Goal: Task Accomplishment & Management: Manage account settings

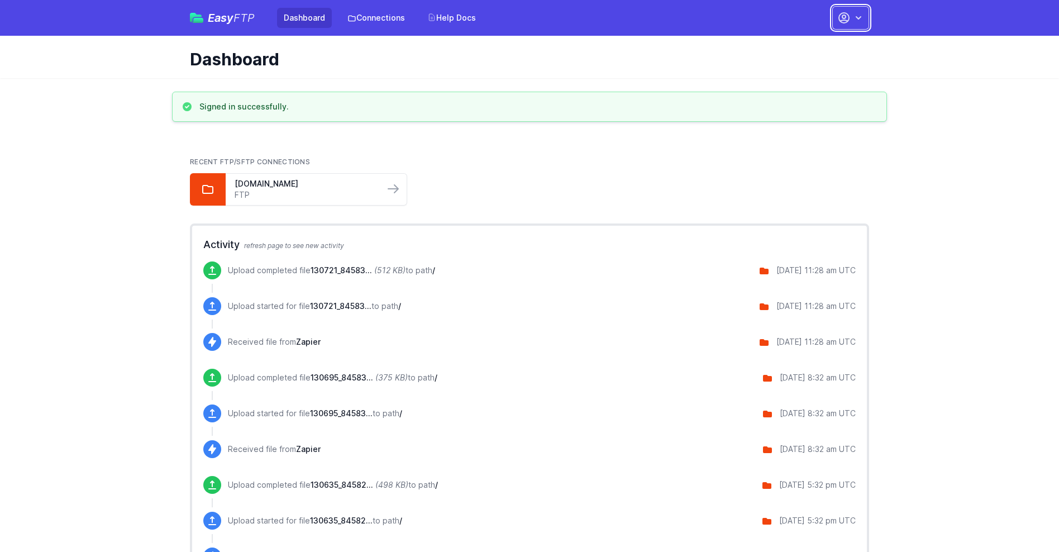
click at [851, 18] on button "button" at bounding box center [850, 17] width 37 height 23
click at [815, 46] on link "Account Settings" at bounding box center [815, 46] width 107 height 20
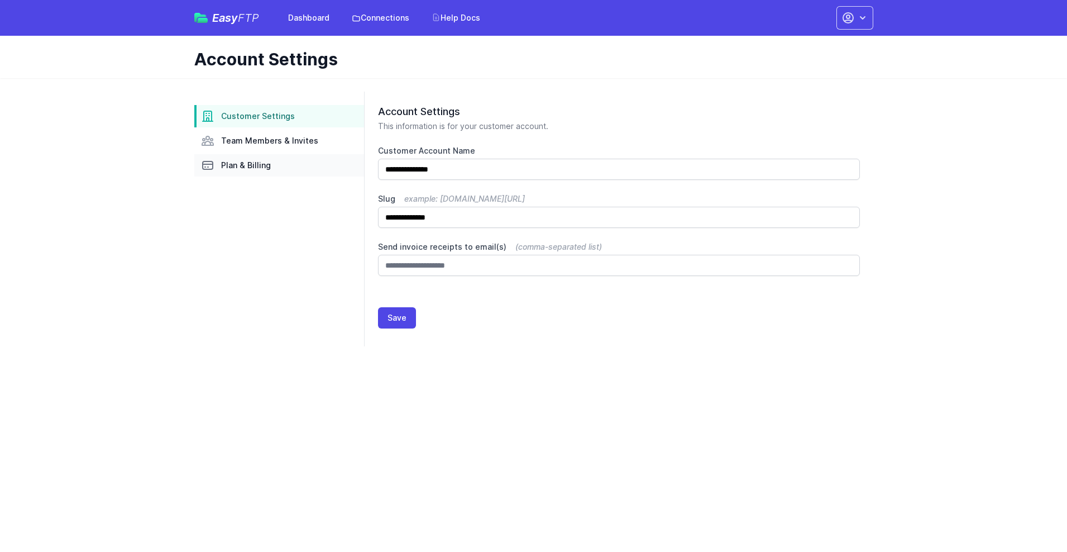
click at [279, 165] on link "Plan & Billing" at bounding box center [279, 165] width 170 height 22
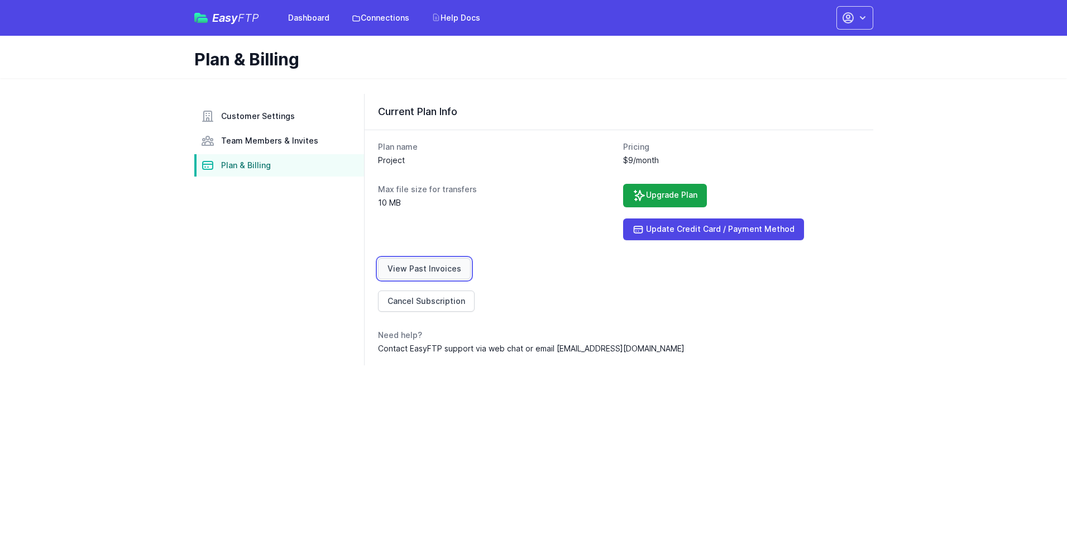
click at [422, 269] on link "View Past Invoices" at bounding box center [424, 268] width 93 height 21
